Goal: Task Accomplishment & Management: Complete application form

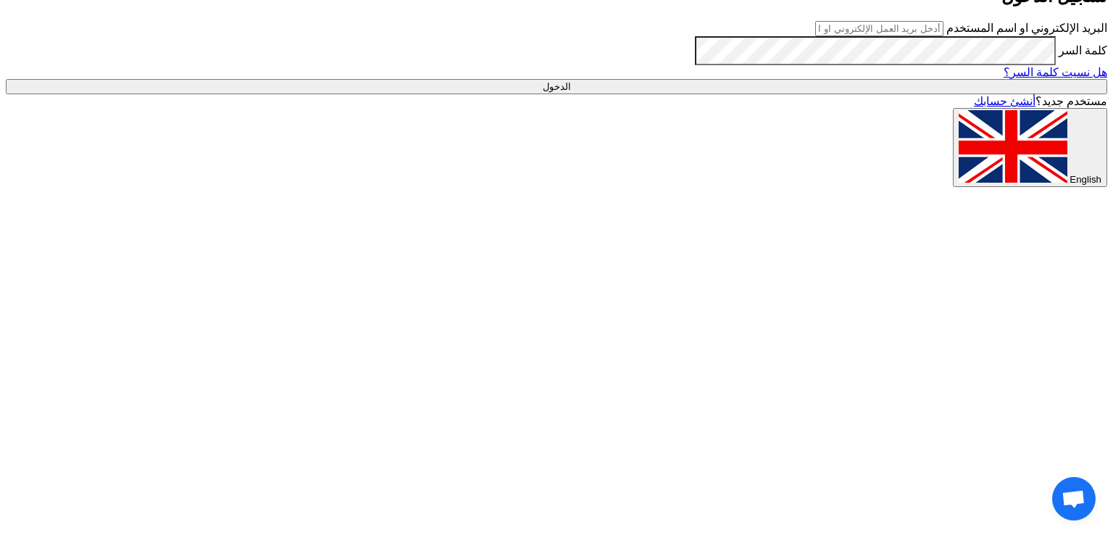
click at [943, 36] on input "text" at bounding box center [879, 28] width 128 height 15
type input "[EMAIL_ADDRESS][DOMAIN_NAME]"
click at [843, 94] on input "الدخول" at bounding box center [556, 86] width 1101 height 15
type input "Sign in"
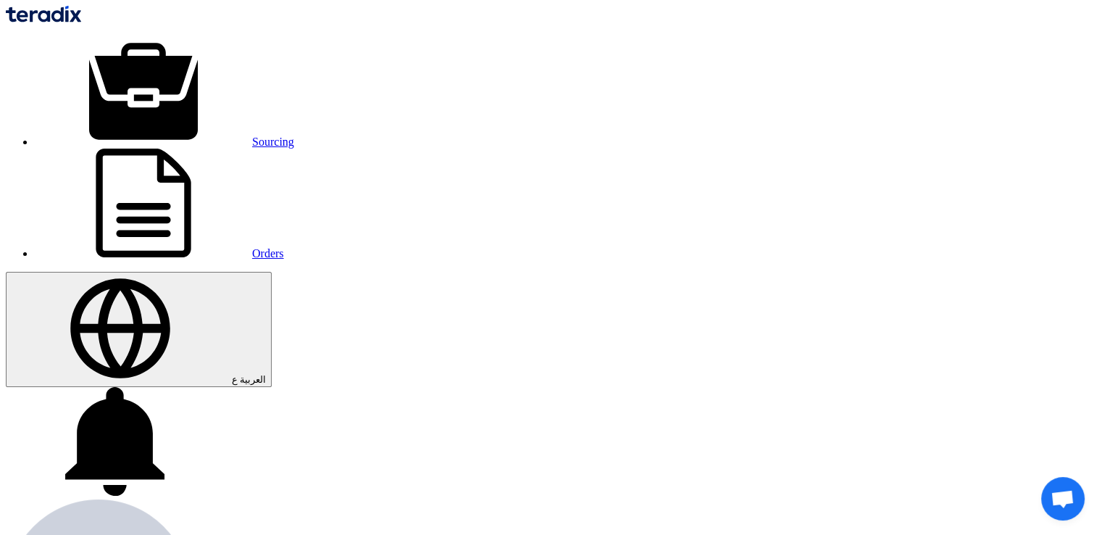
paste input "Loading Voucher & Cartridge & A4 Envelop"
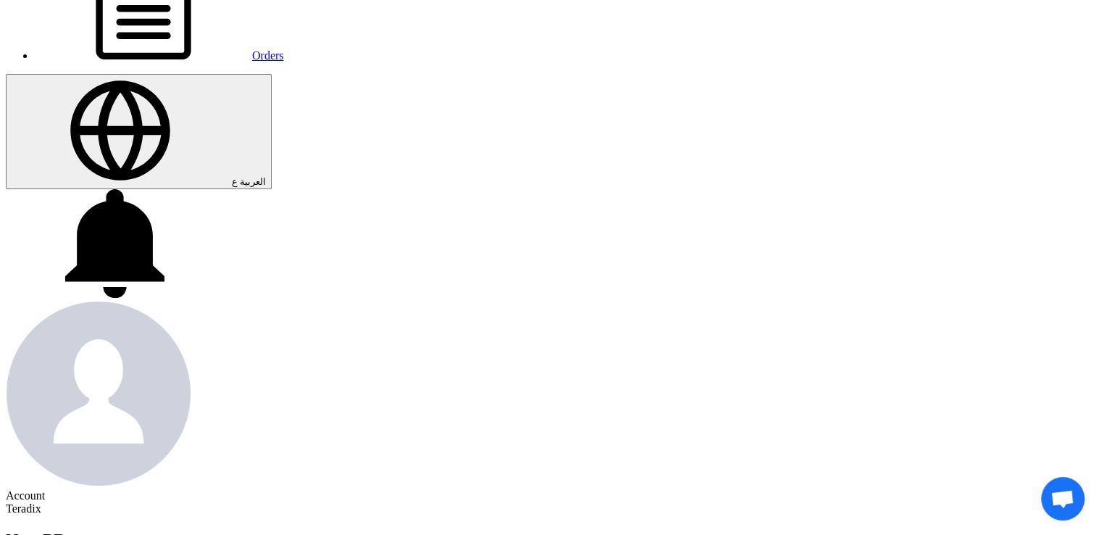
scroll to position [217, 0]
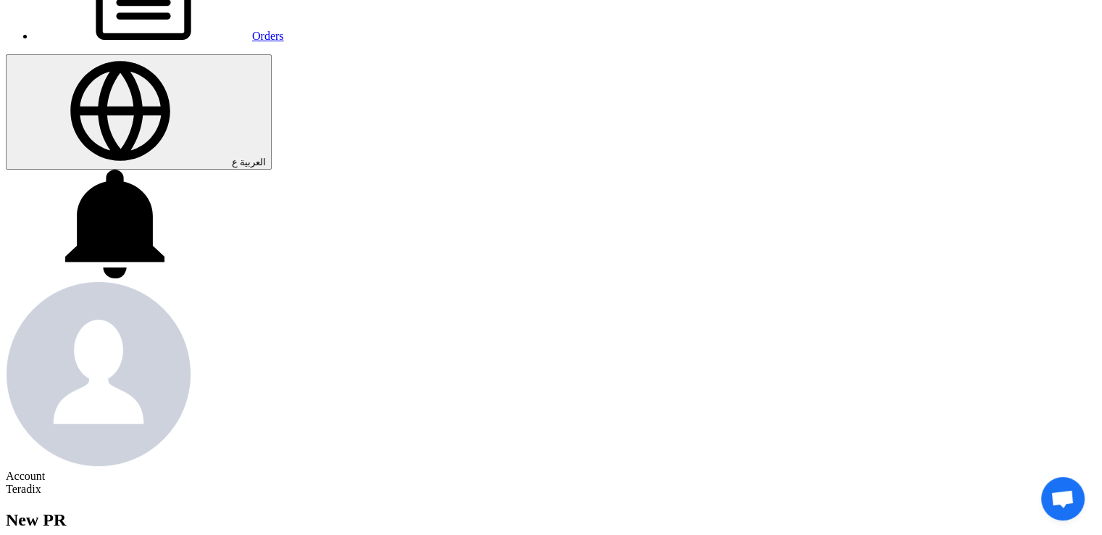
type input "Loading Voucher & Cartridge & A4 Envelop"
type input "[DATE]"
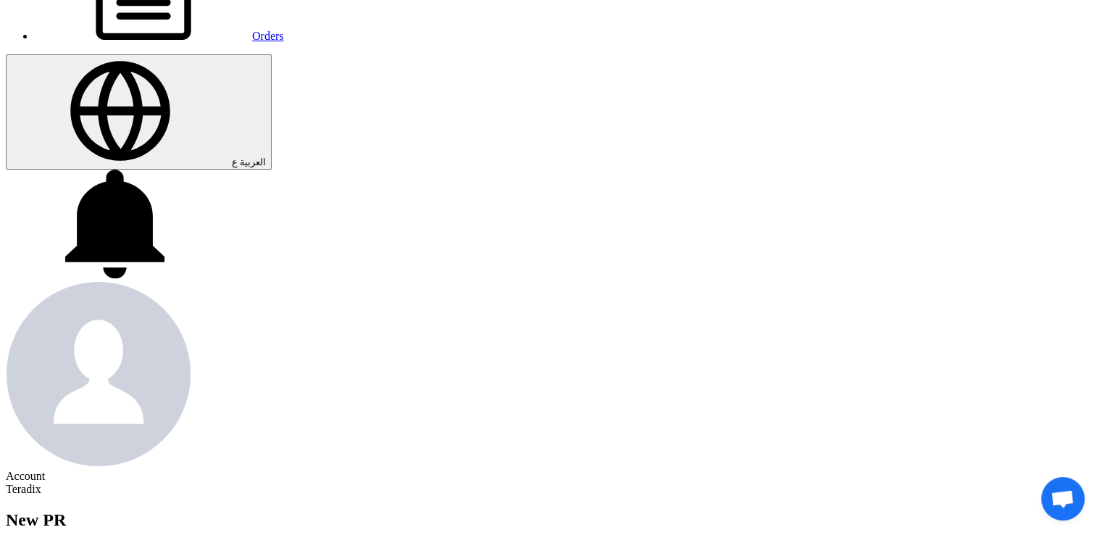
drag, startPoint x: 259, startPoint y: 476, endPoint x: 282, endPoint y: 420, distance: 60.1
type input "[DATE]"
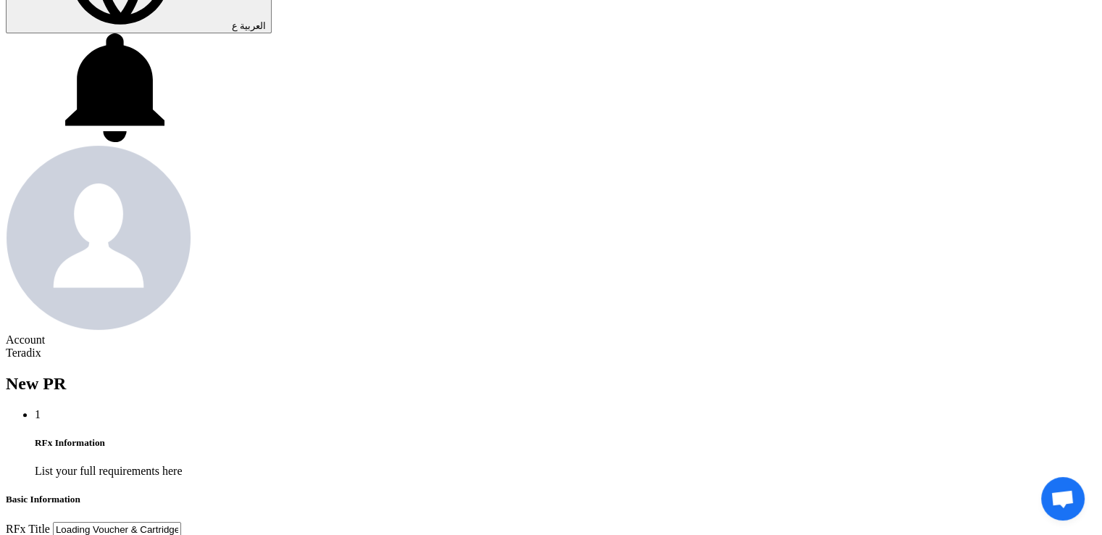
scroll to position [362, 0]
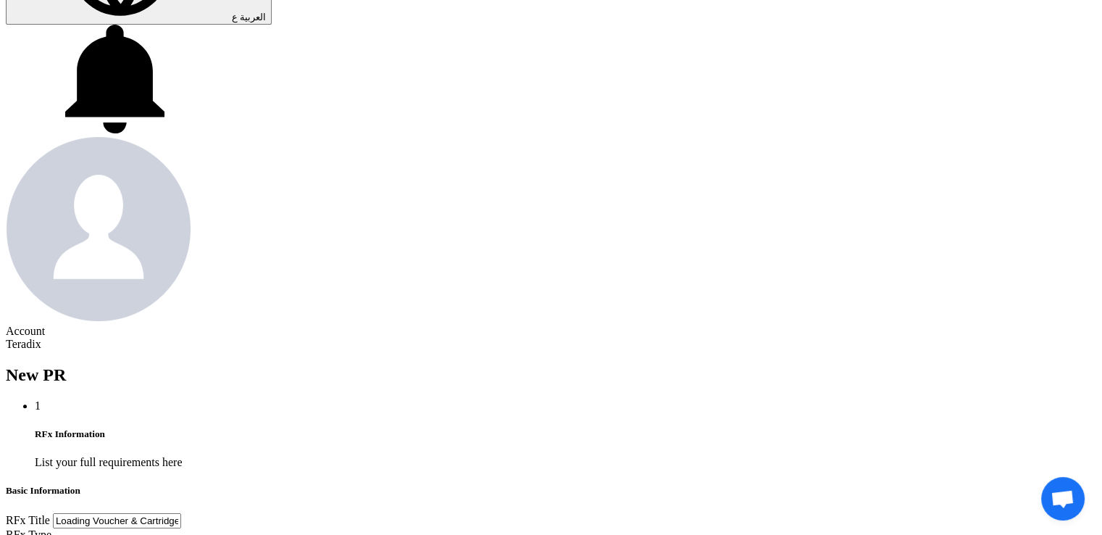
type input "[DATE]"
type input "11"
type input "59"
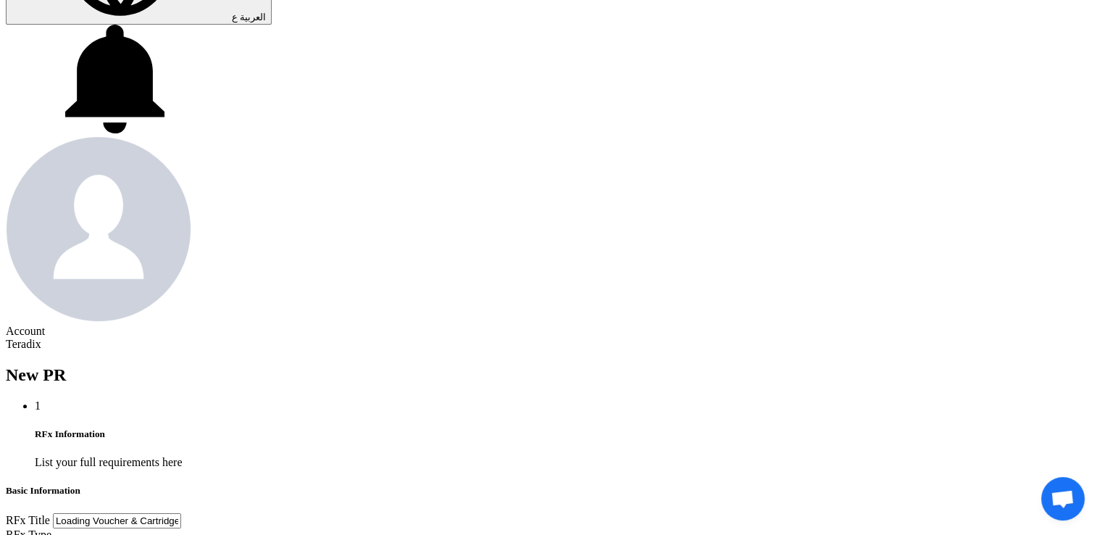
type input "11"
type input "59"
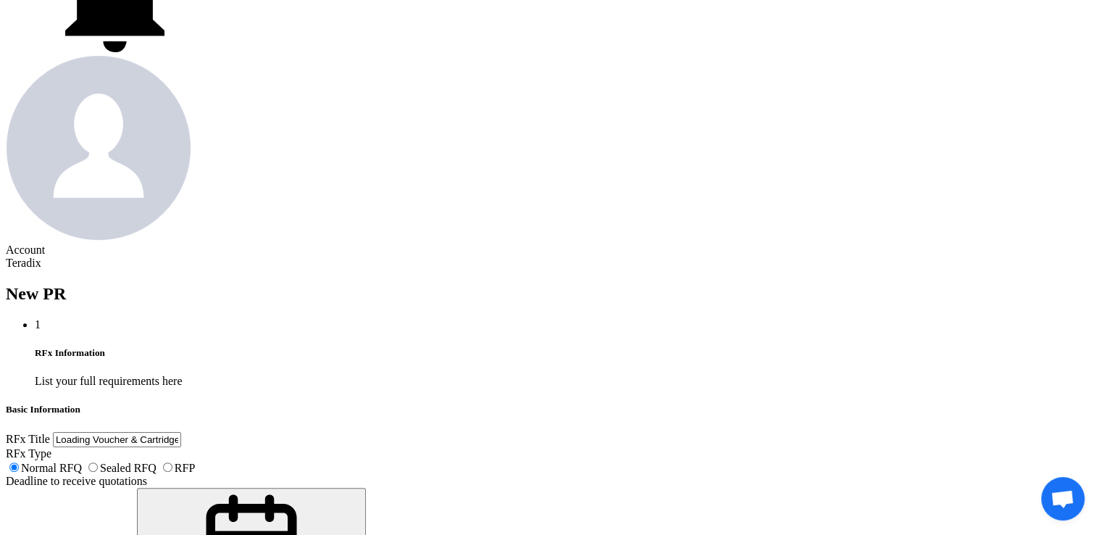
scroll to position [580, 0]
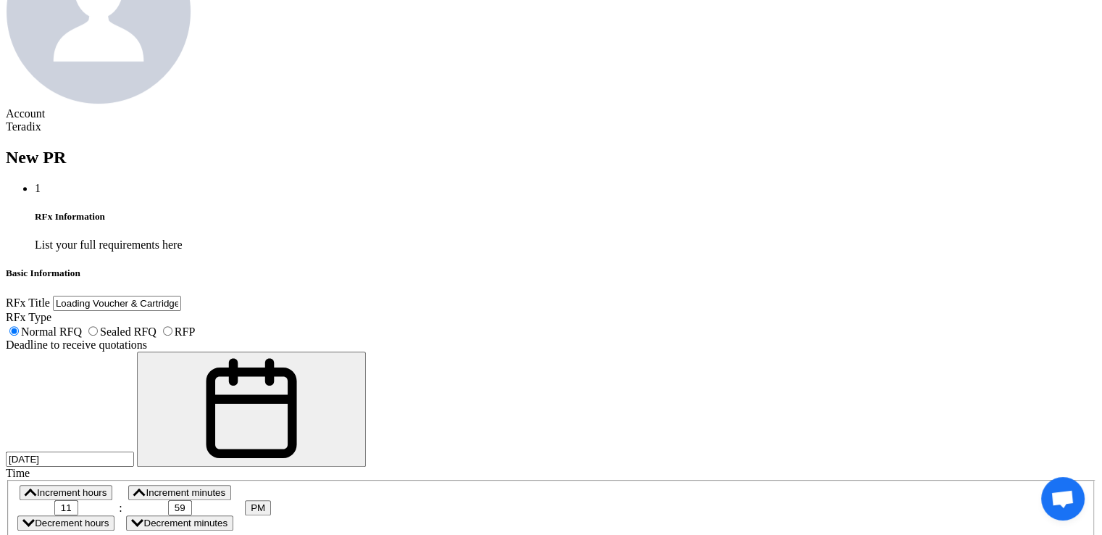
paste textarea "Rakan I. Alabdulwahed [EMAIL_ADDRESS][DOMAIN_NAME] [PHONE_NUMBER](Work) Arabian…"
paste textarea "Specialist, Procurement"
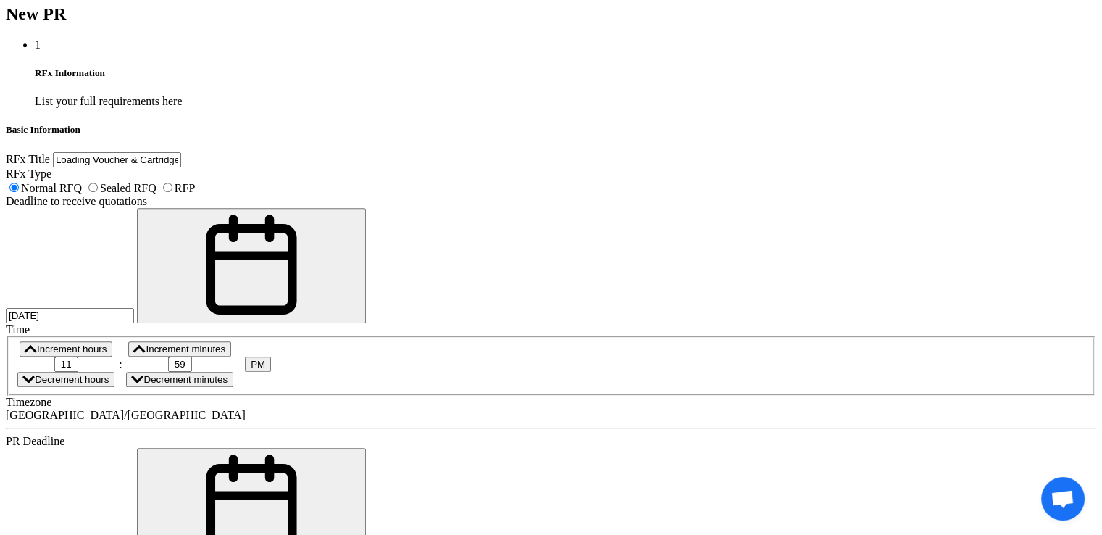
scroll to position [724, 0]
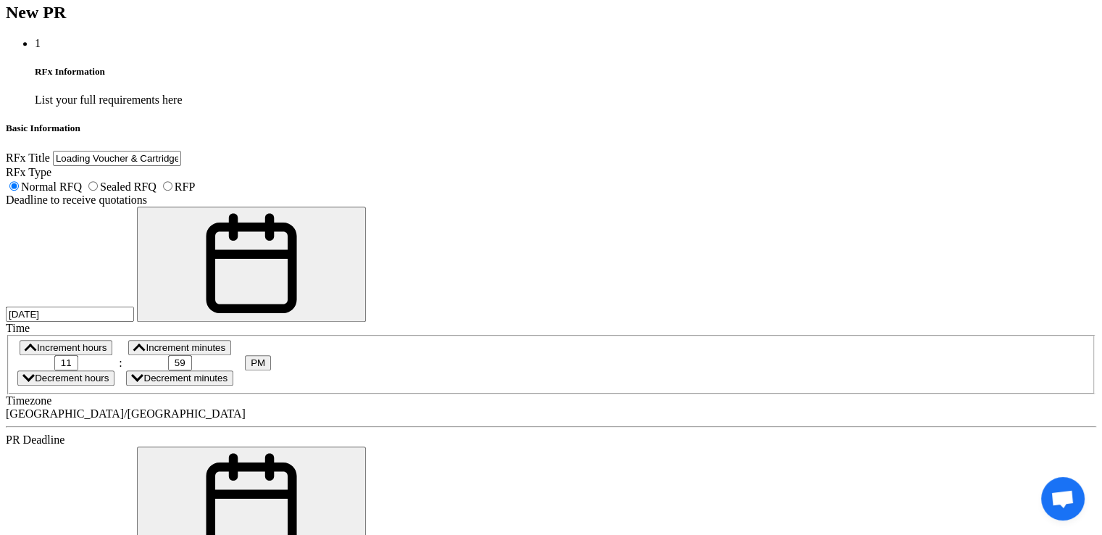
type textarea "Rakan I. Alabdulwahed Specialist, Procurement [EMAIL_ADDRESS][DOMAIN_NAME] [PHO…"
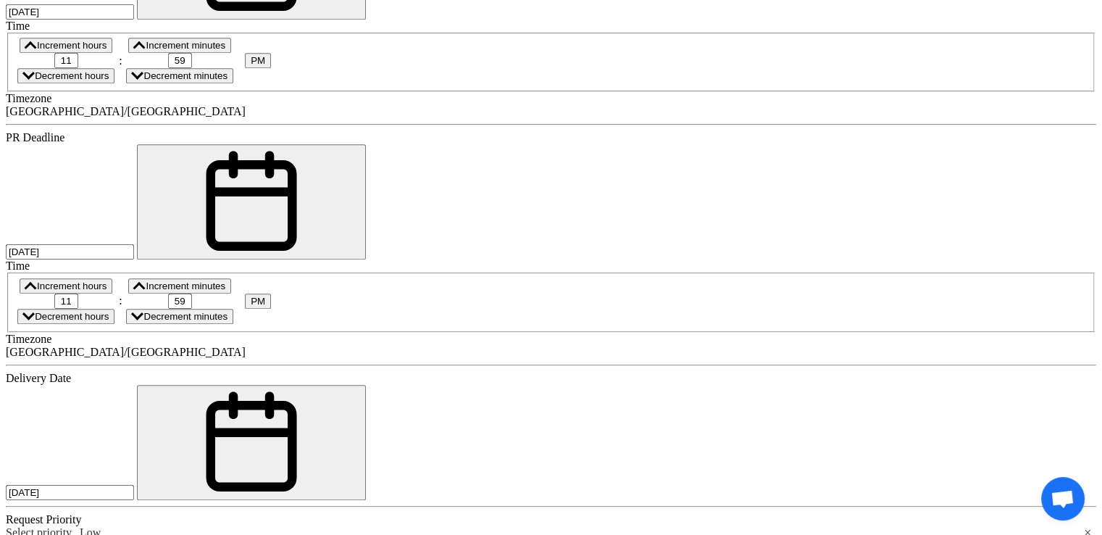
scroll to position [942, 0]
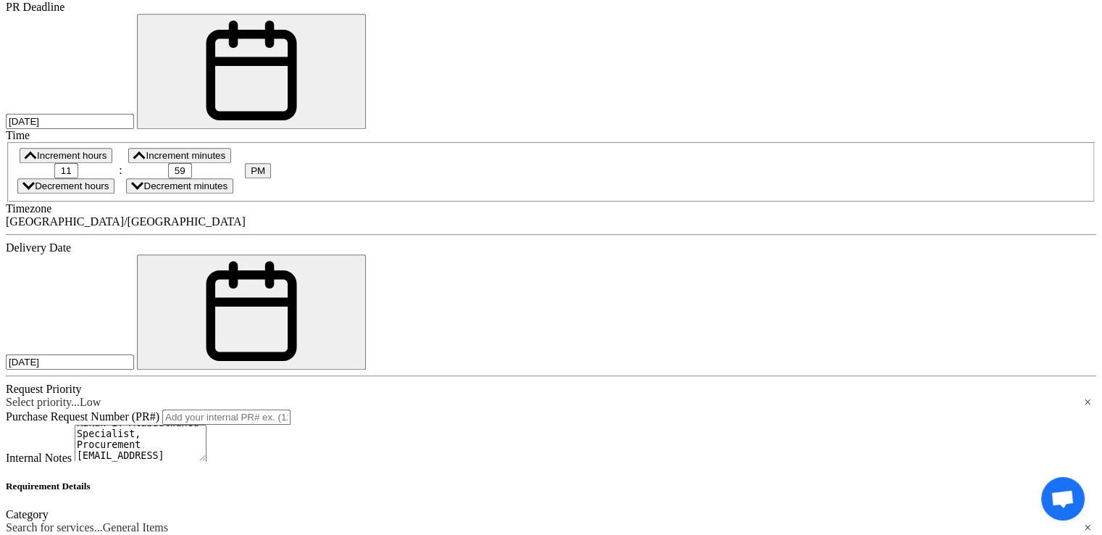
scroll to position [1159, 0]
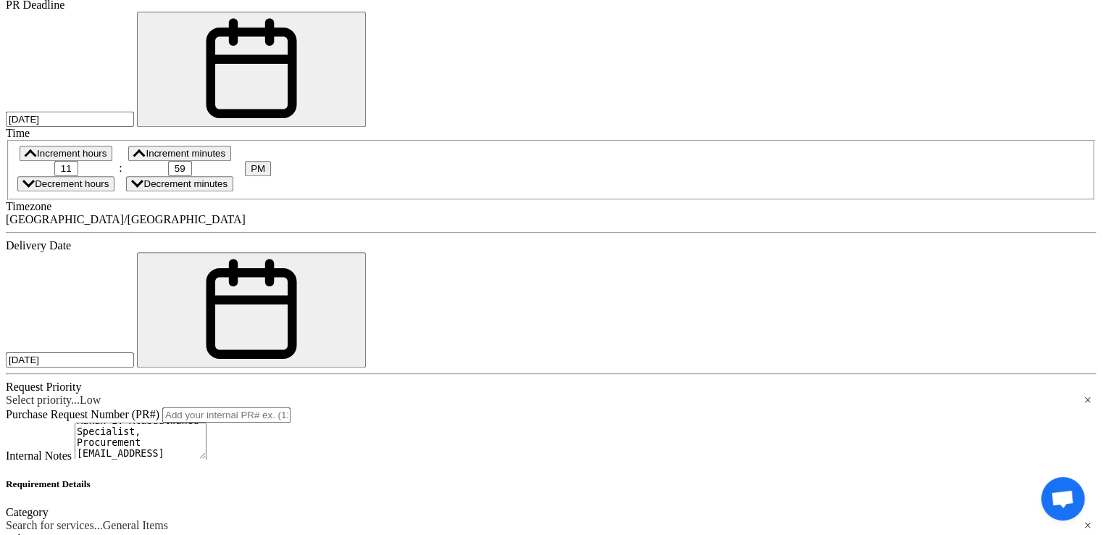
drag, startPoint x: 139, startPoint y: 300, endPoint x: 277, endPoint y: 193, distance: 174.5
paste div
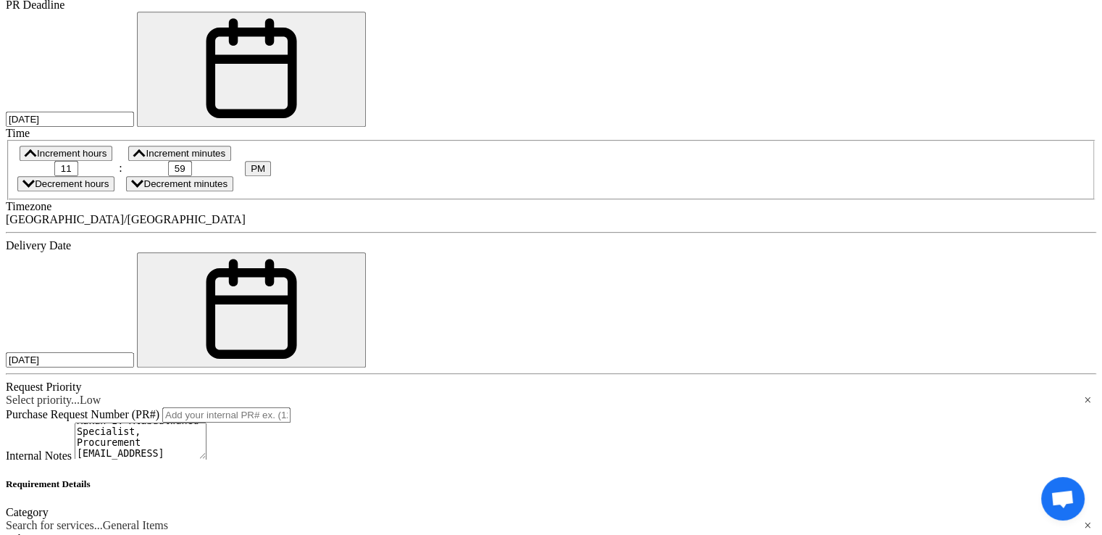
paste div
drag, startPoint x: 553, startPoint y: 157, endPoint x: 478, endPoint y: 127, distance: 81.3
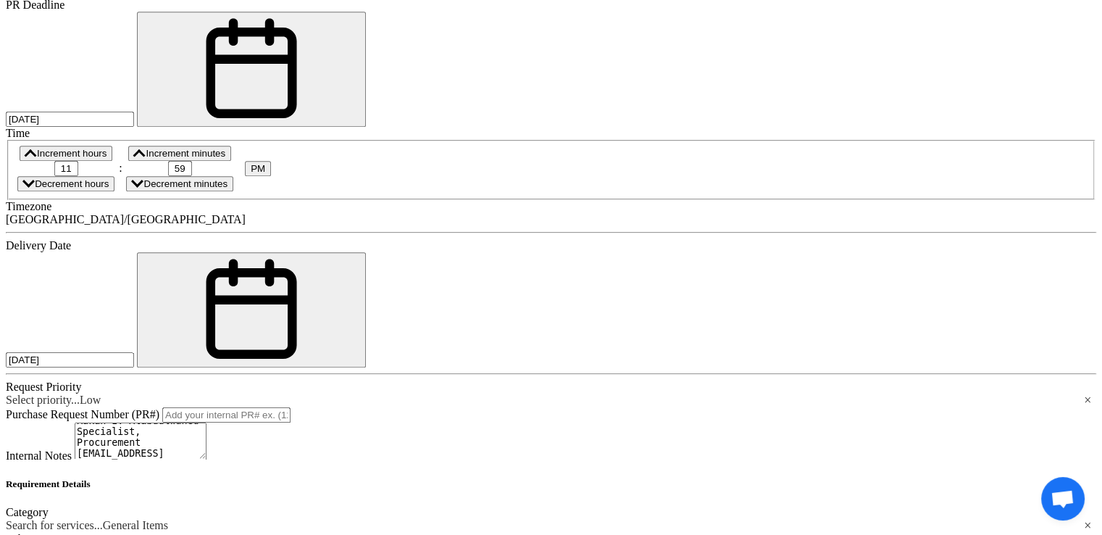
paste input "100"
type input "100"
paste input "15"
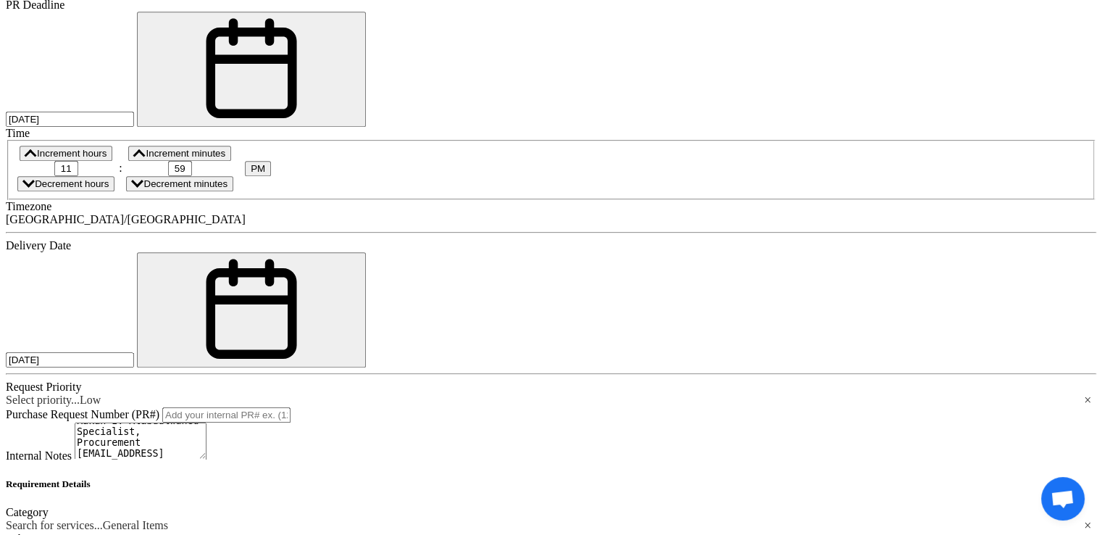
type input "15"
type input "2"
paste input "packages"
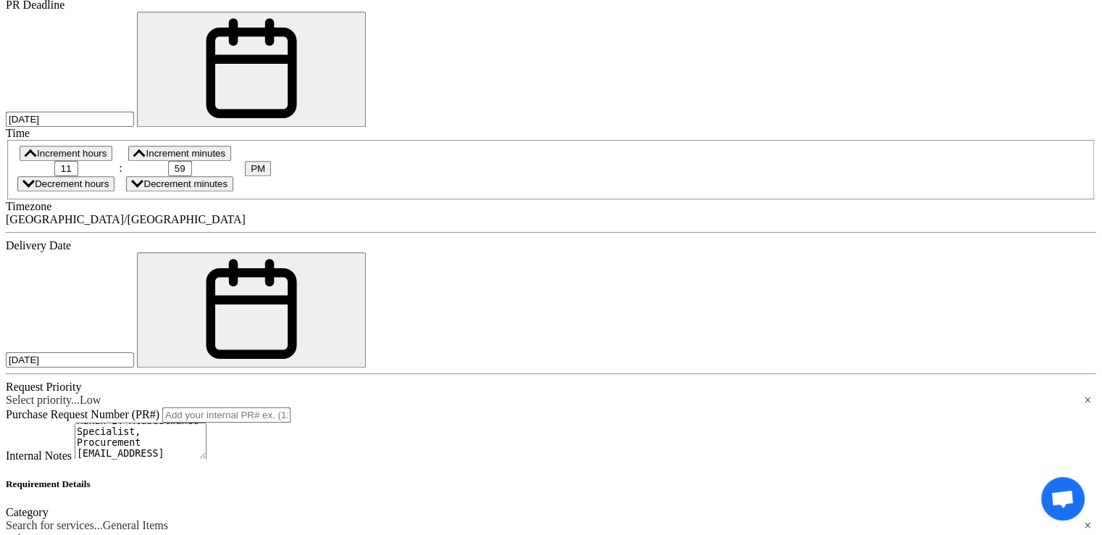
type input "packages"
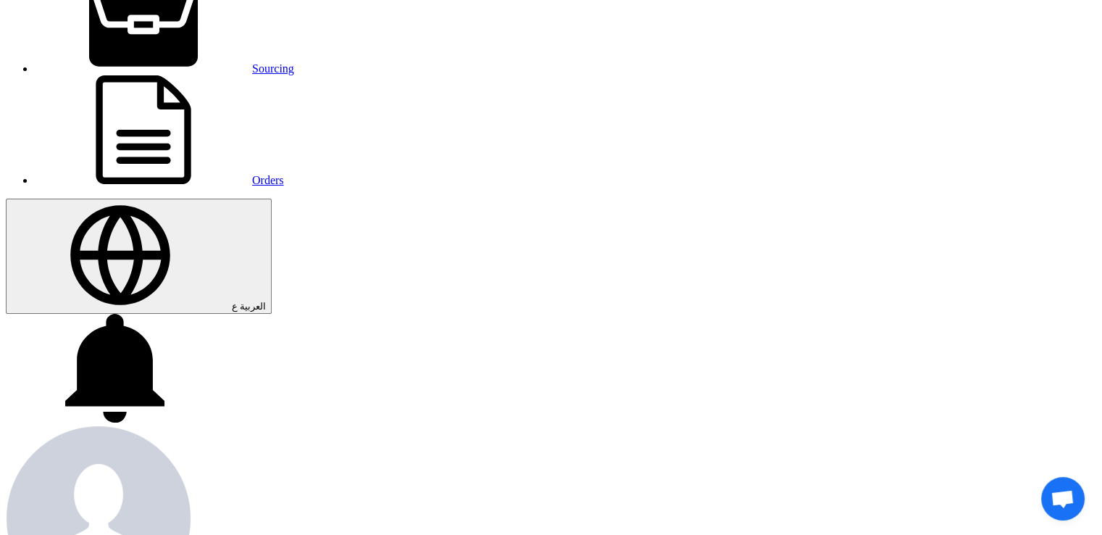
scroll to position [0, 0]
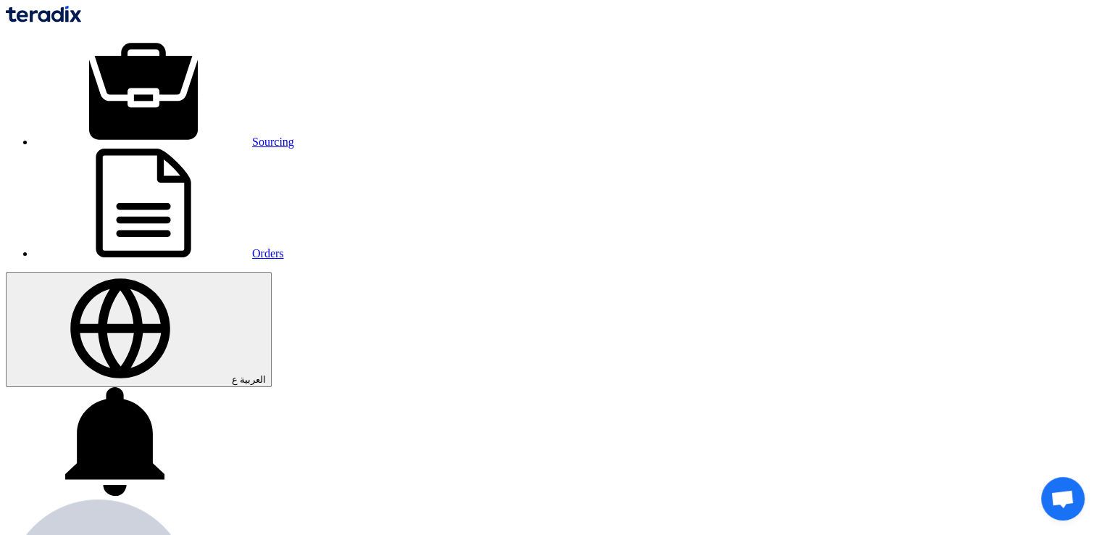
drag, startPoint x: 340, startPoint y: 316, endPoint x: 0, endPoint y: 291, distance: 341.4
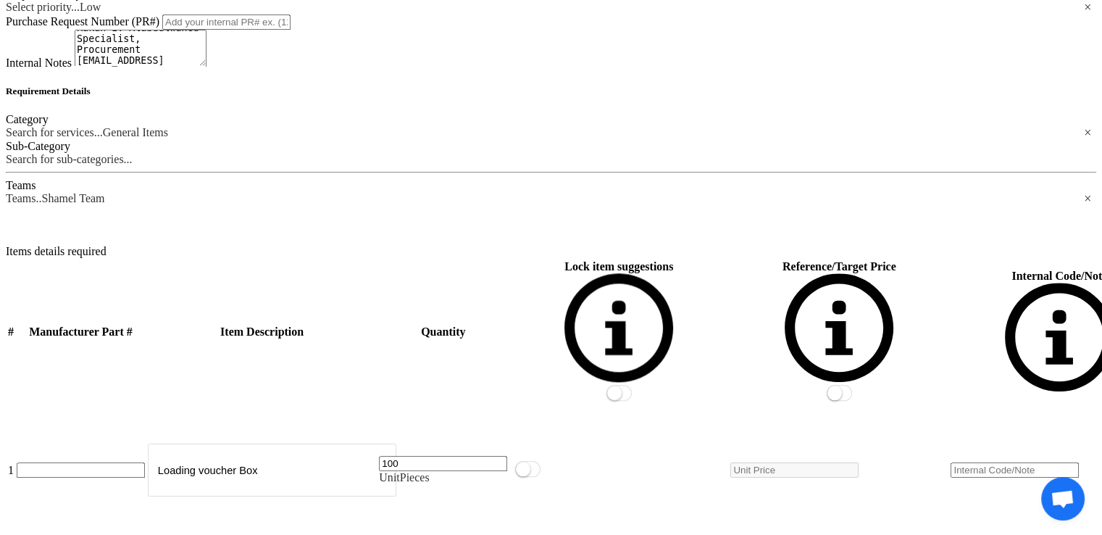
scroll to position [1666, 0]
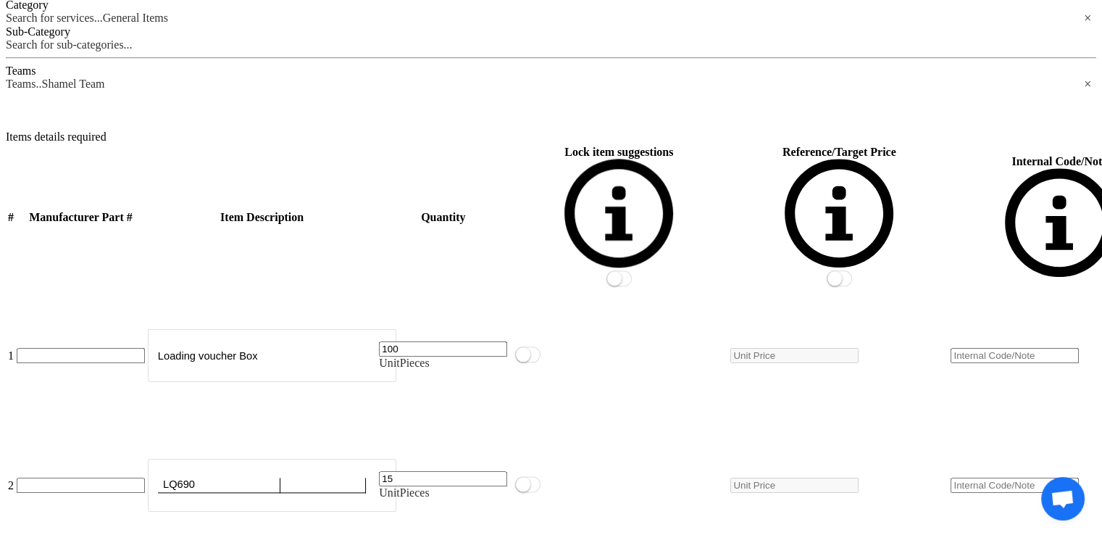
drag, startPoint x: 285, startPoint y: 363, endPoint x: 287, endPoint y: 406, distance: 43.5
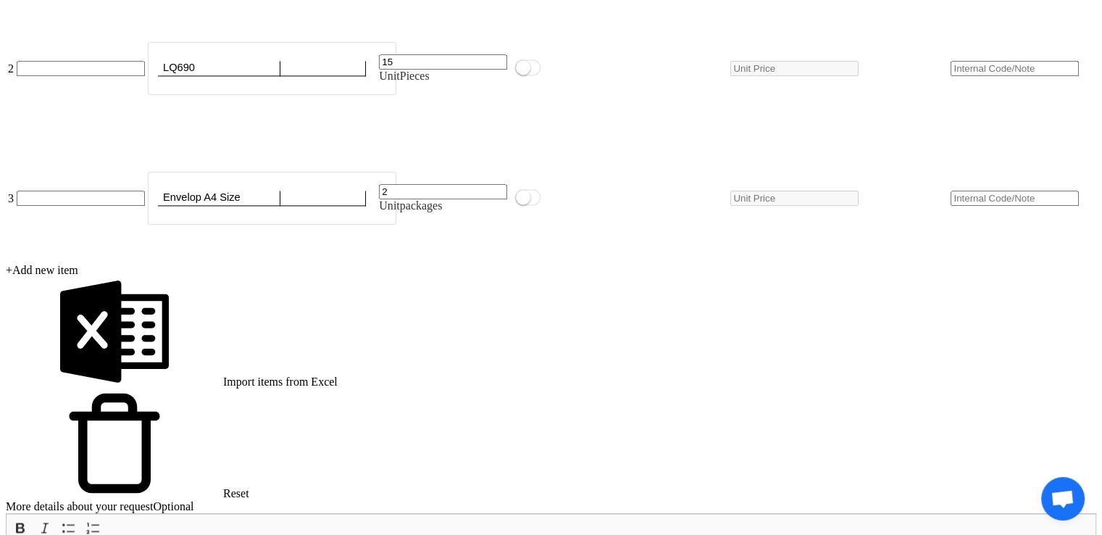
scroll to position [2101, 0]
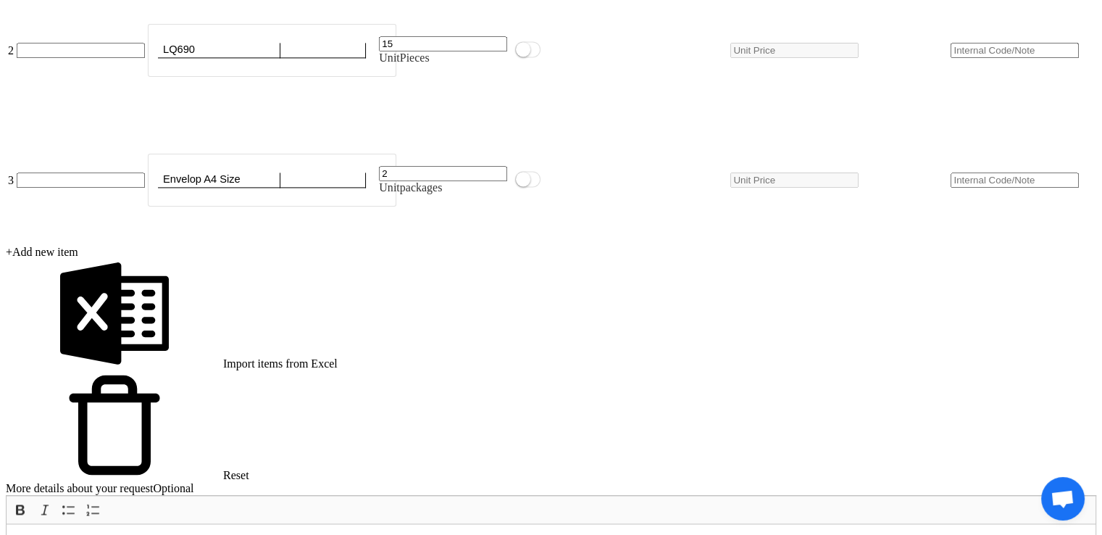
drag, startPoint x: 876, startPoint y: 418, endPoint x: 806, endPoint y: 412, distance: 70.5
